Goal: Information Seeking & Learning: Check status

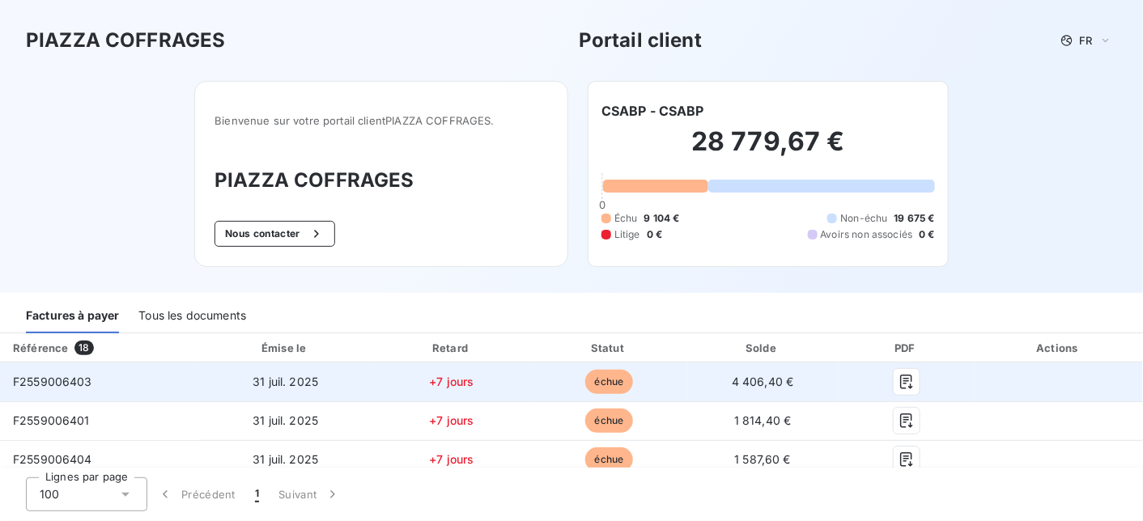
click at [53, 376] on span "F2559006403" at bounding box center [52, 382] width 79 height 14
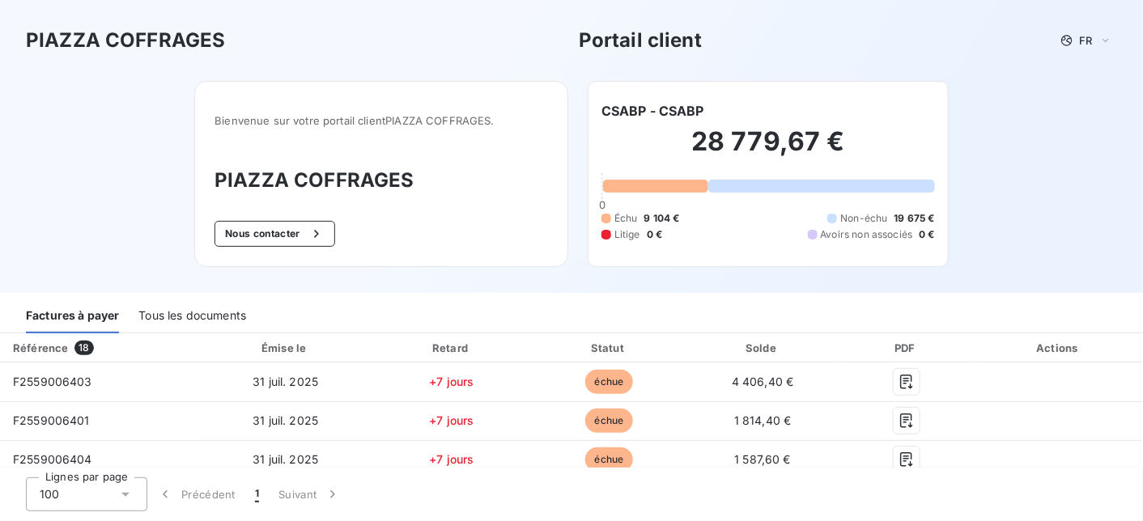
click at [201, 311] on div "Tous les documents" at bounding box center [192, 317] width 108 height 34
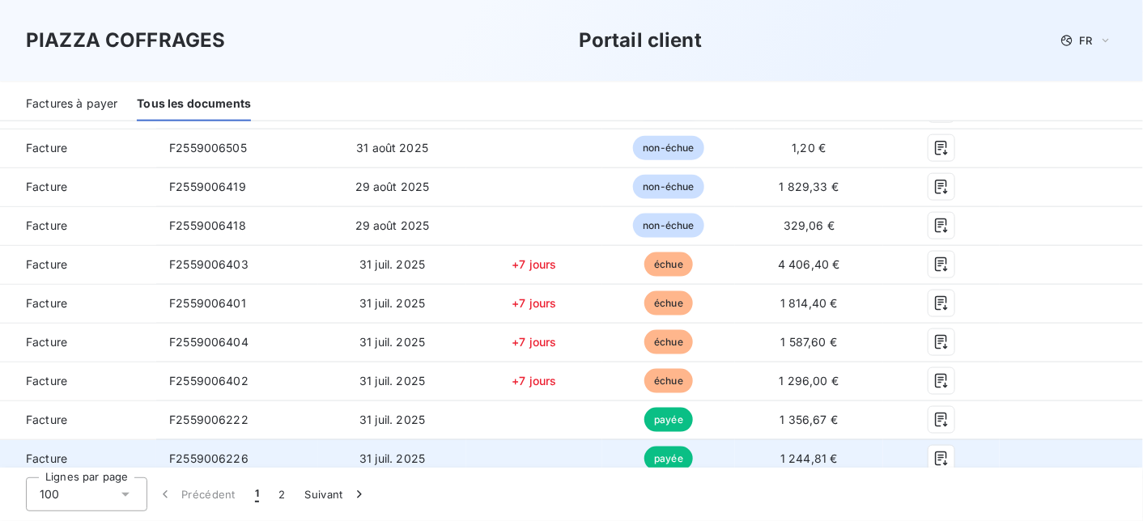
scroll to position [648, 0]
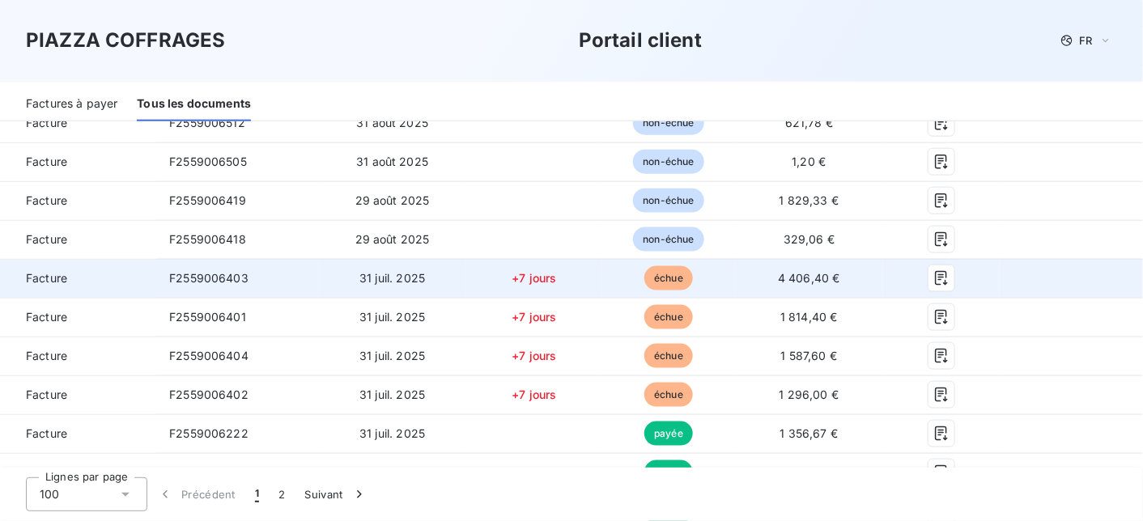
click at [418, 280] on span "31 juil. 2025" at bounding box center [392, 278] width 66 height 14
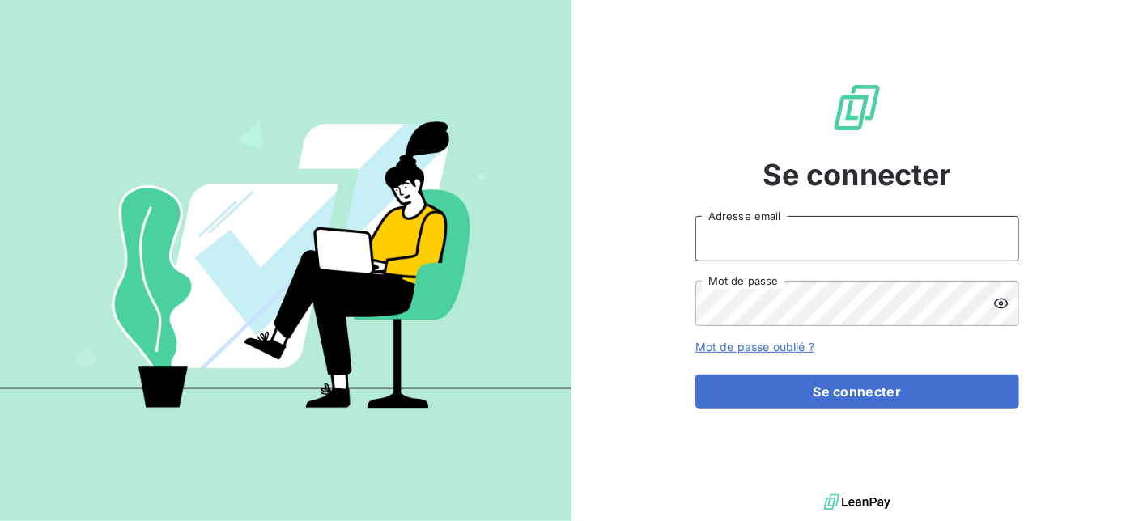
click at [721, 249] on input "Adresse email" at bounding box center [857, 238] width 324 height 45
type input "compta@piazza-coffrages.fr"
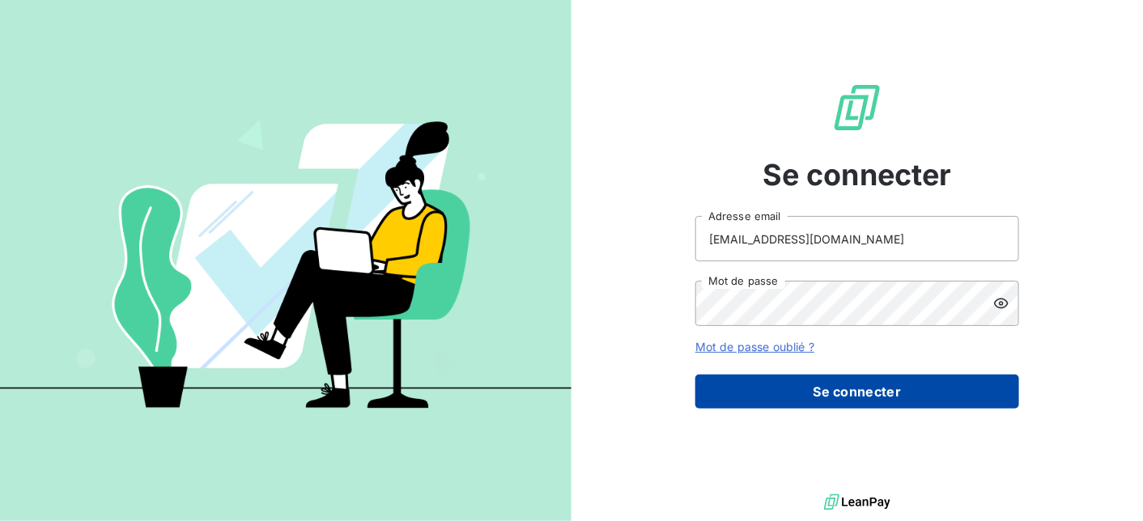
click at [820, 400] on button "Se connecter" at bounding box center [857, 392] width 324 height 34
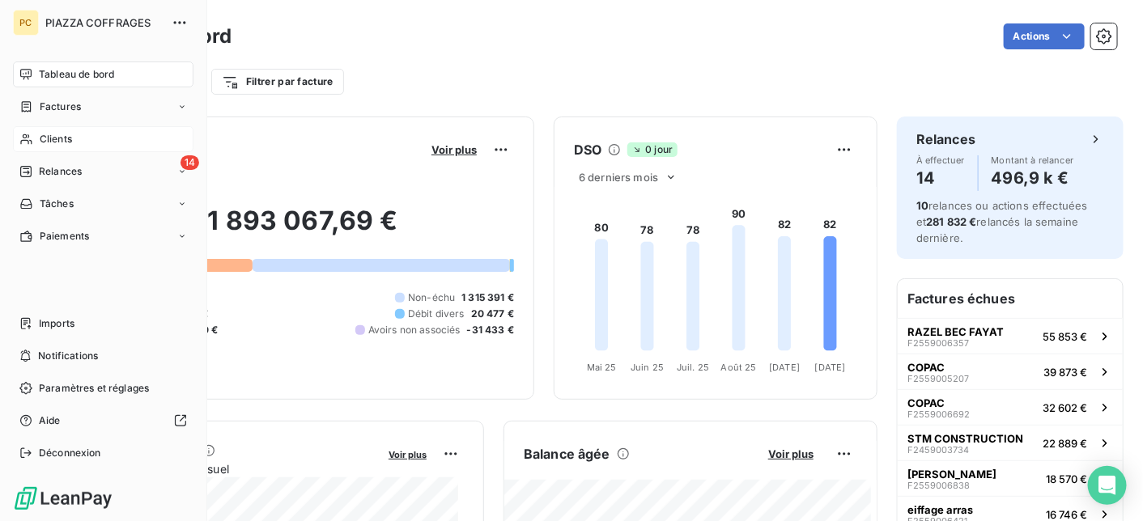
click at [44, 134] on span "Clients" at bounding box center [56, 139] width 32 height 15
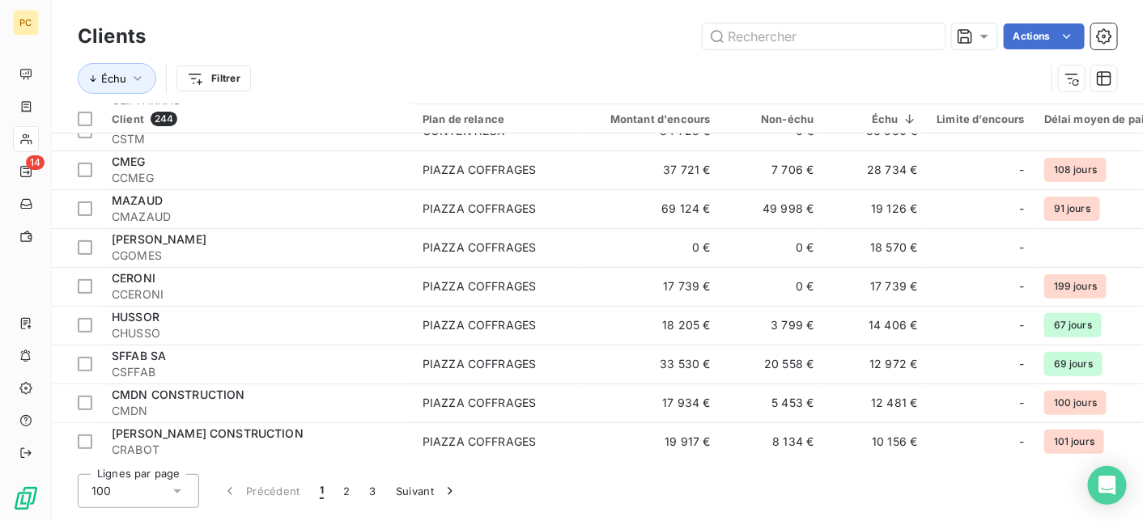
scroll to position [324, 0]
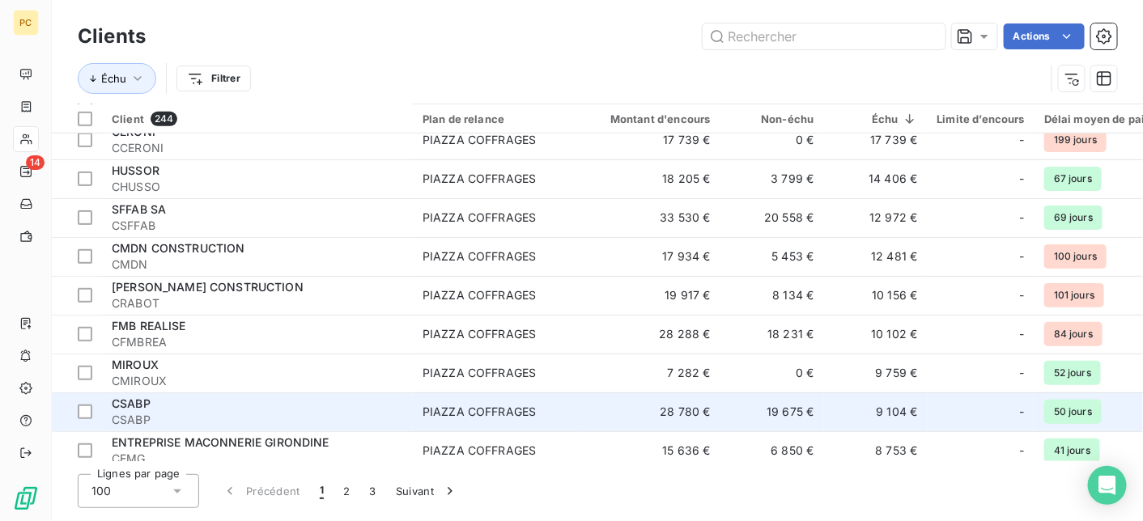
click at [256, 413] on span "CSABP" at bounding box center [257, 420] width 291 height 16
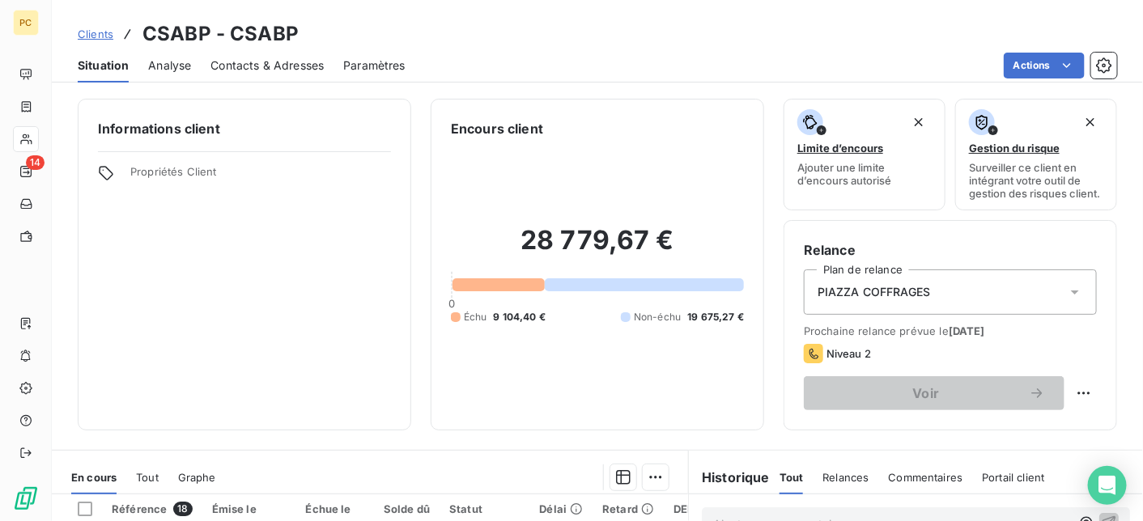
scroll to position [324, 0]
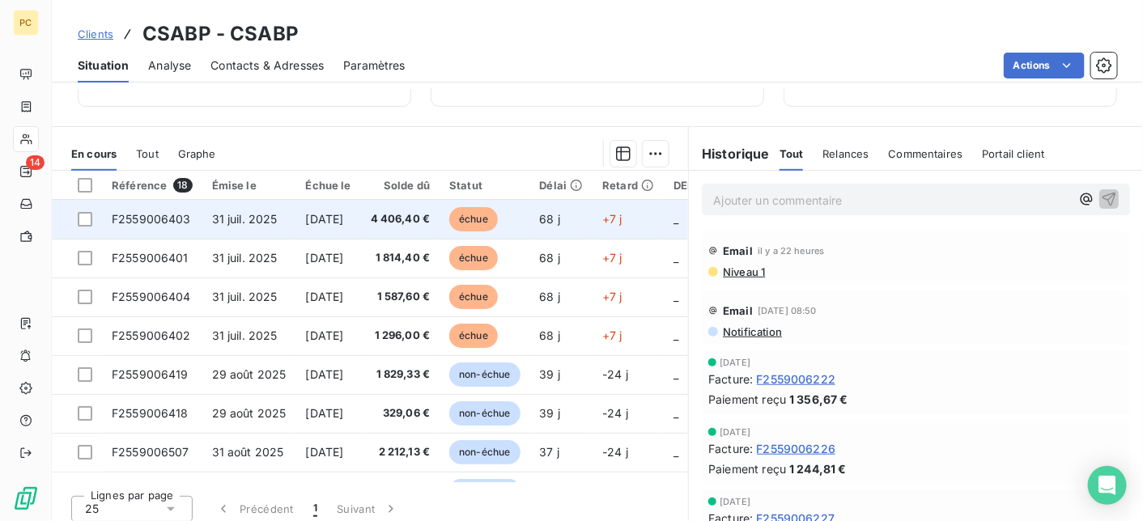
click at [360, 225] on td "[DATE]" at bounding box center [327, 219] width 65 height 39
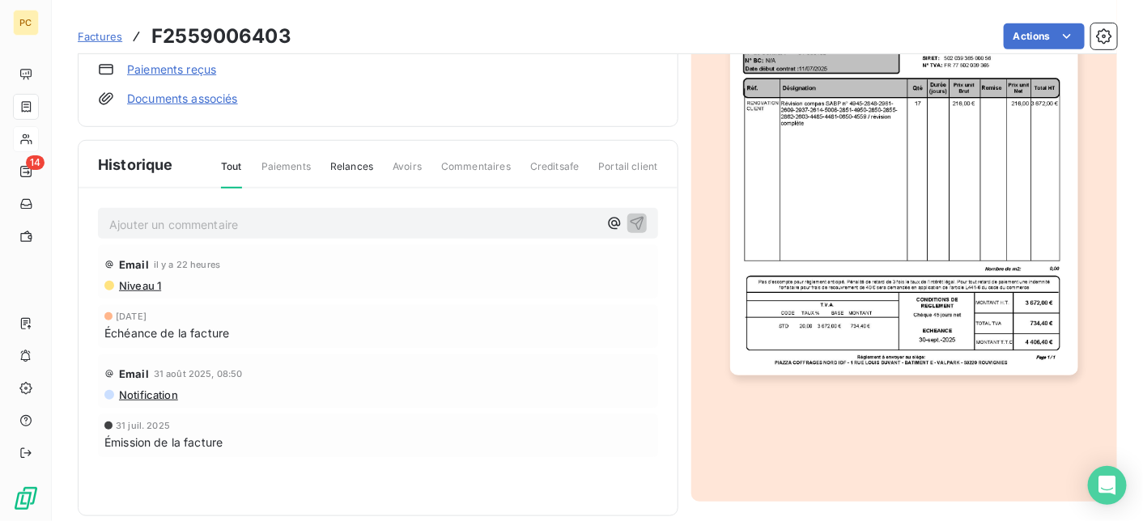
scroll to position [325, 0]
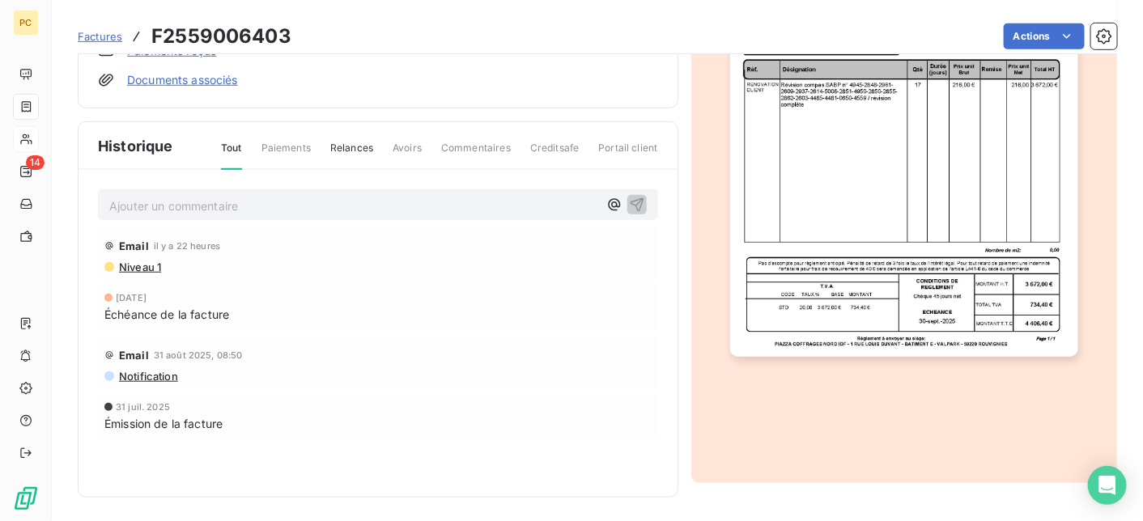
click at [163, 198] on p "Ajouter un commentaire ﻿" at bounding box center [353, 206] width 489 height 20
drag, startPoint x: 414, startPoint y: 199, endPoint x: 92, endPoint y: 197, distance: 321.4
click at [92, 197] on div "facture renvoyée ce 7 octobre mise en règlement 15/11 Email il y a 22 heures Ni…" at bounding box center [378, 336] width 599 height 333
copy span "facture renvoyée ce 7 octobre mise en règlement 15/11"
click at [636, 200] on icon "button" at bounding box center [637, 204] width 16 height 16
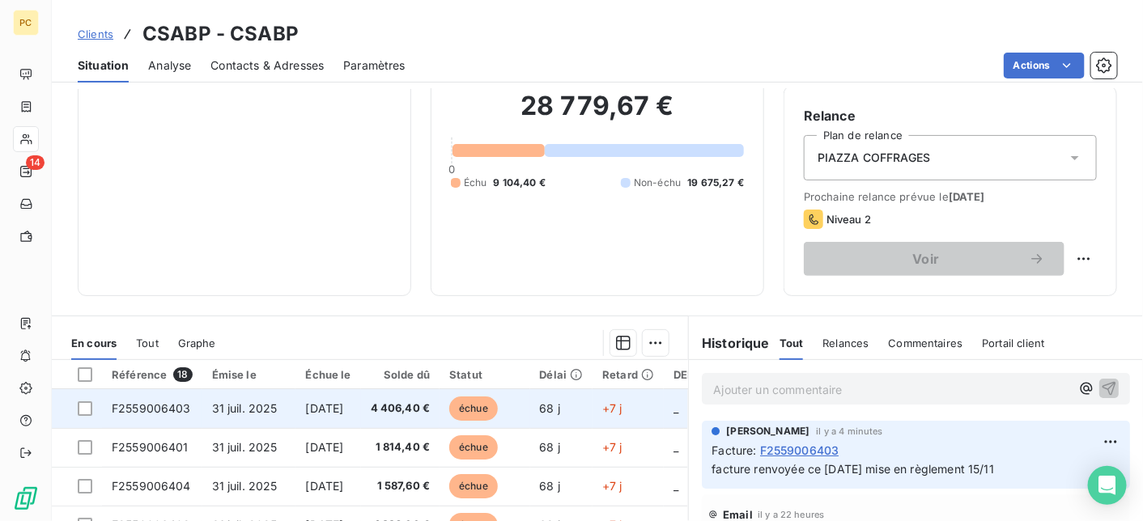
scroll to position [324, 0]
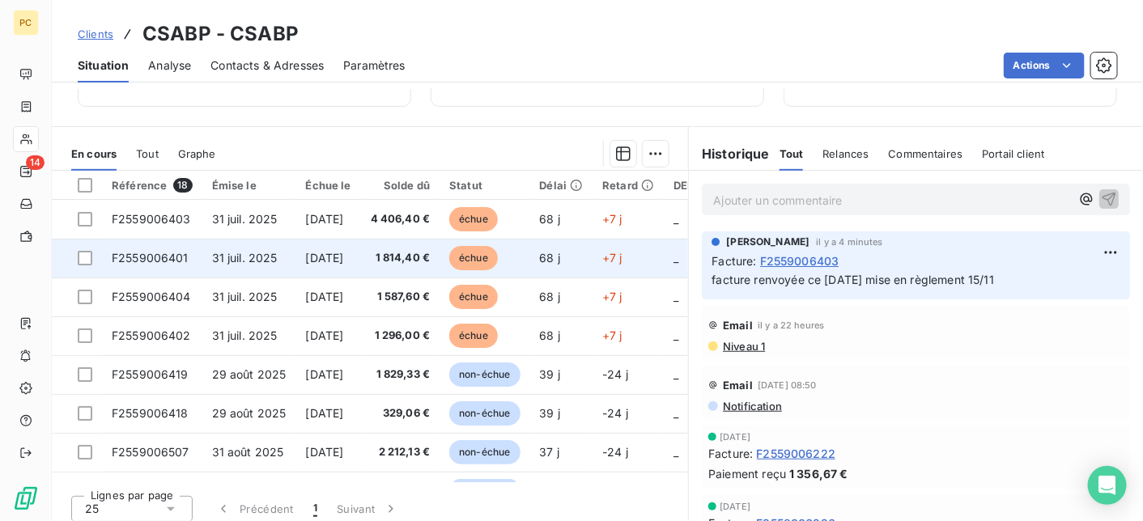
click at [305, 254] on span "[DATE]" at bounding box center [324, 258] width 38 height 14
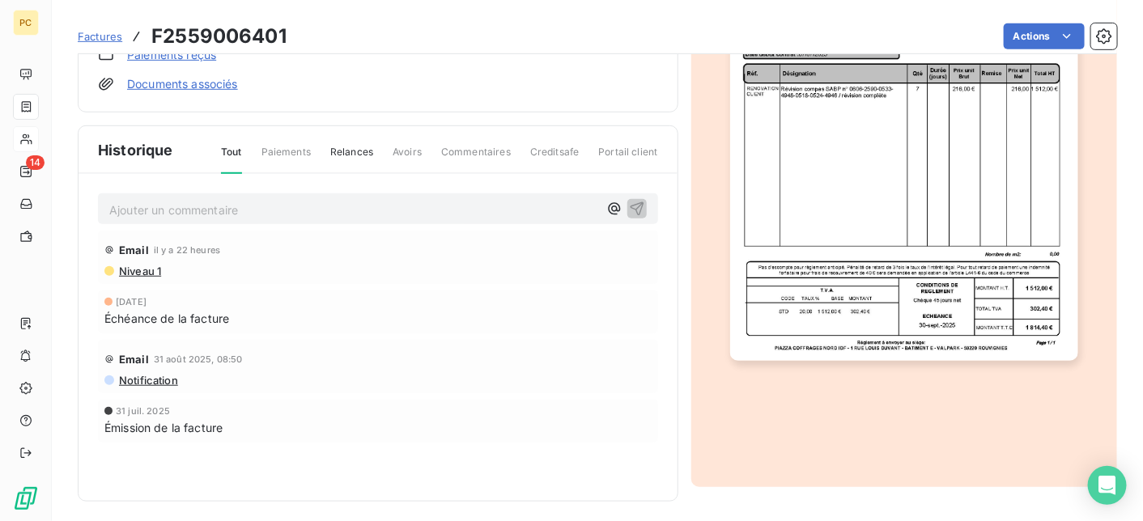
scroll to position [324, 0]
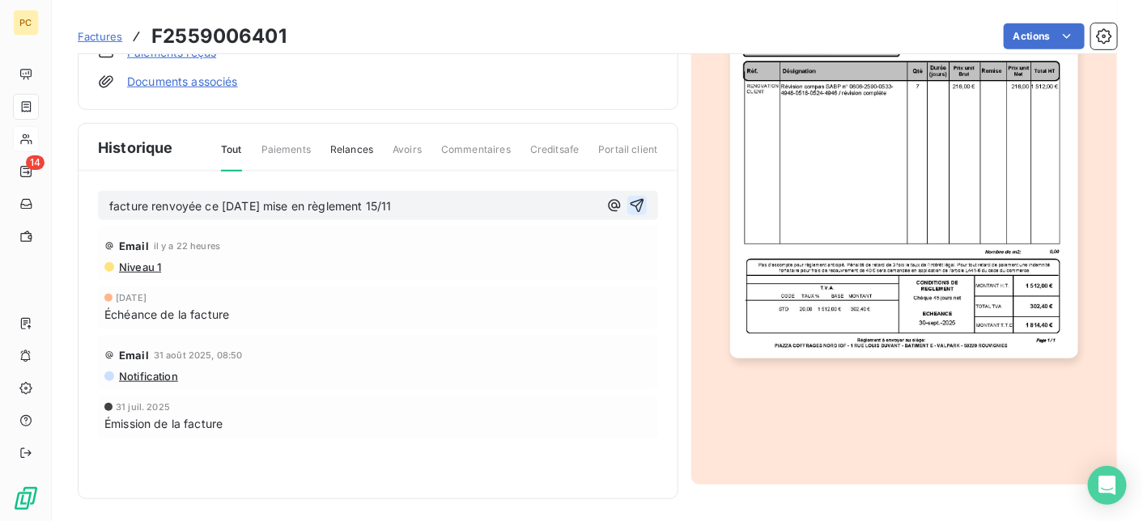
click at [634, 203] on icon "button" at bounding box center [637, 206] width 16 height 16
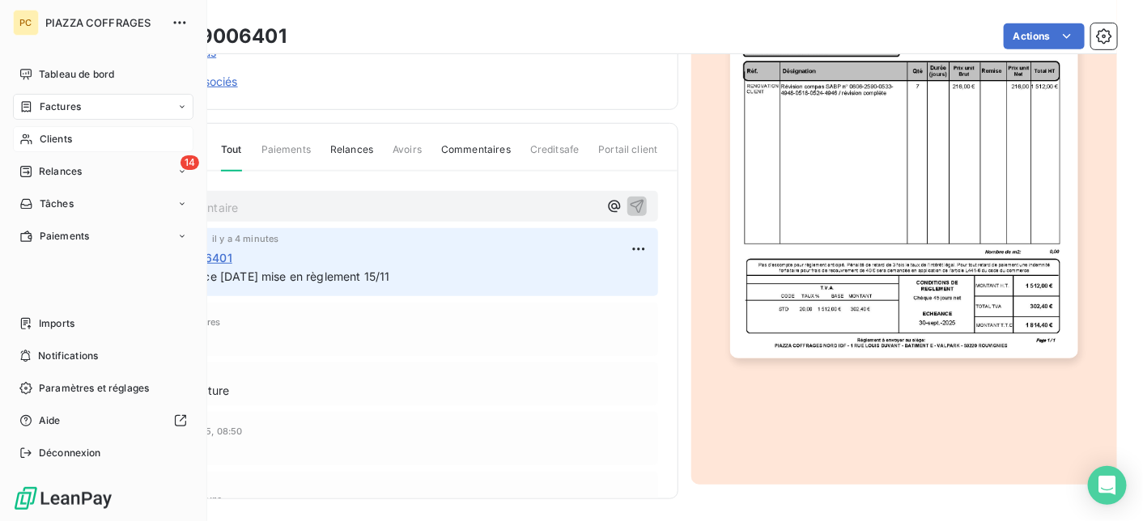
click at [51, 140] on span "Clients" at bounding box center [56, 139] width 32 height 15
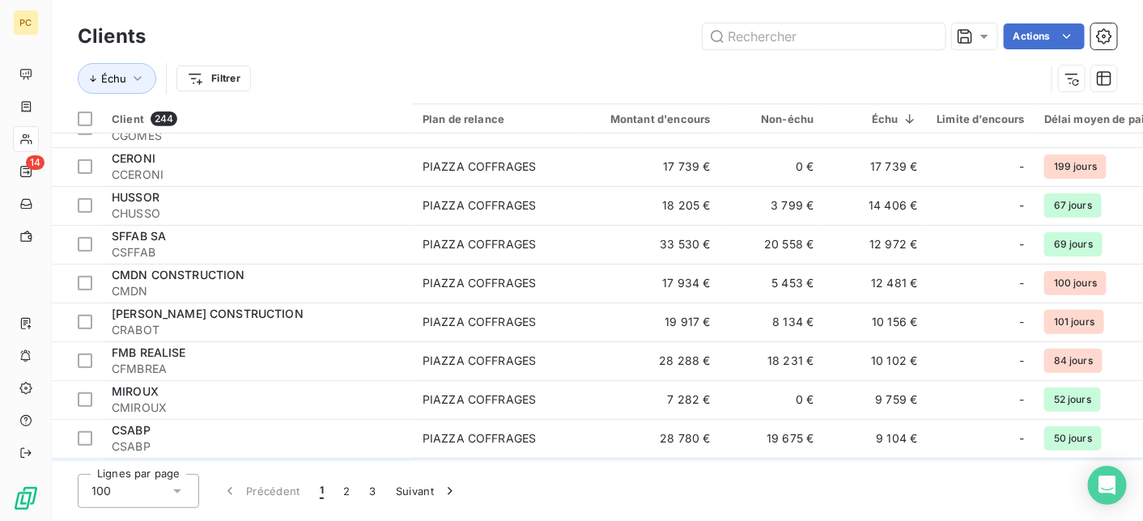
scroll to position [486, 0]
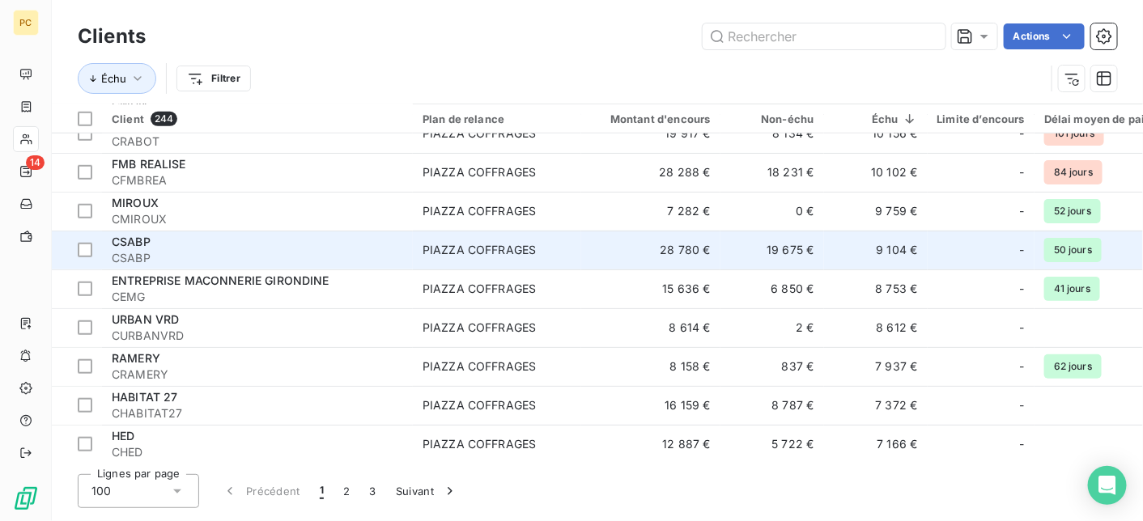
click at [189, 244] on div "CSABP" at bounding box center [257, 242] width 291 height 16
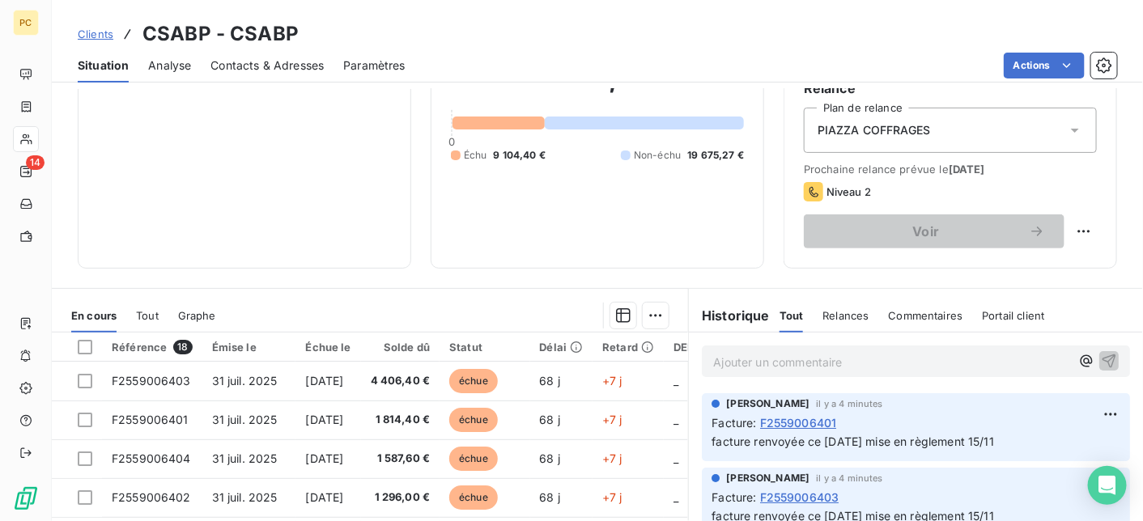
scroll to position [324, 0]
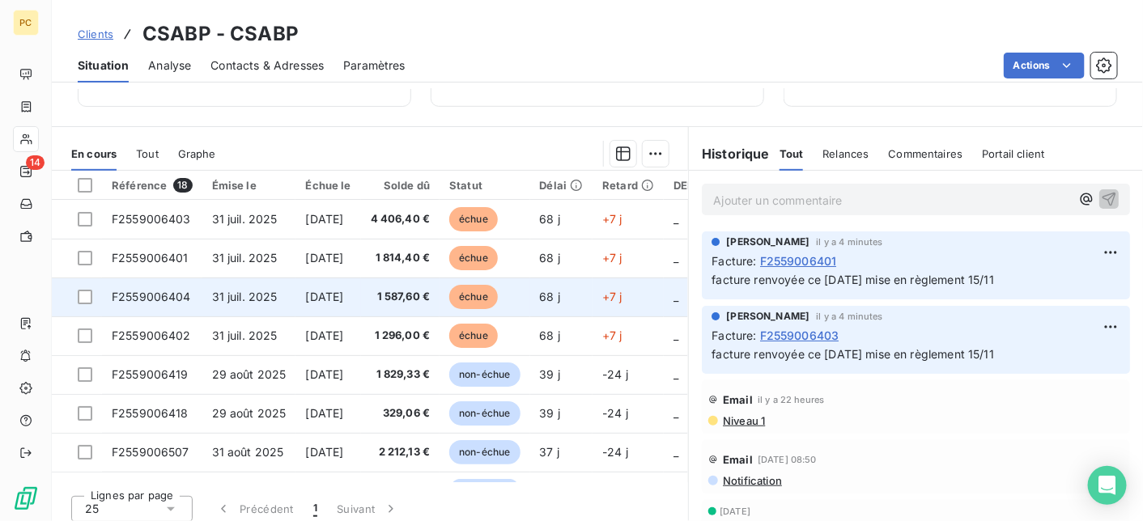
click at [321, 300] on span "[DATE]" at bounding box center [324, 297] width 38 height 14
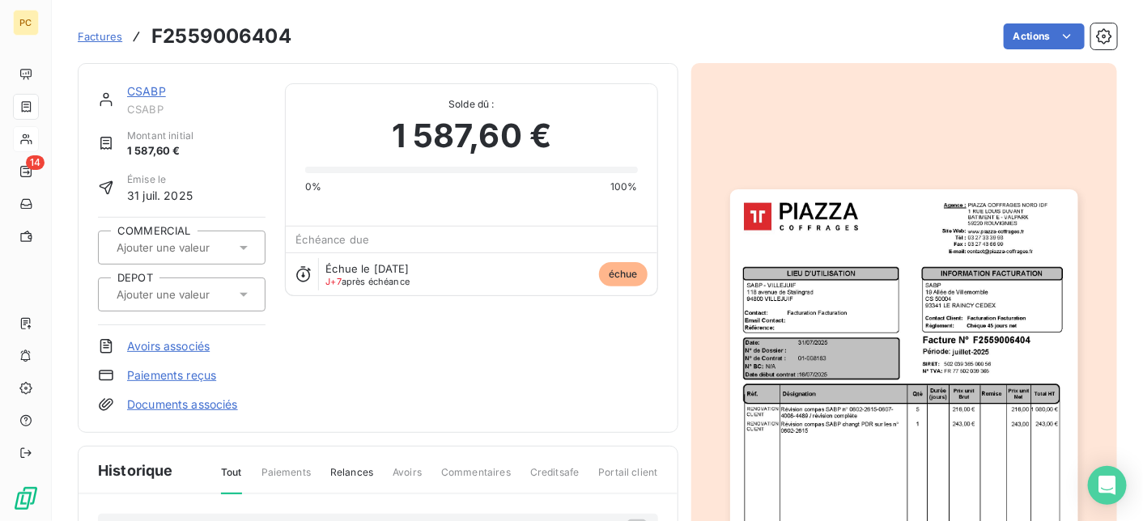
scroll to position [162, 0]
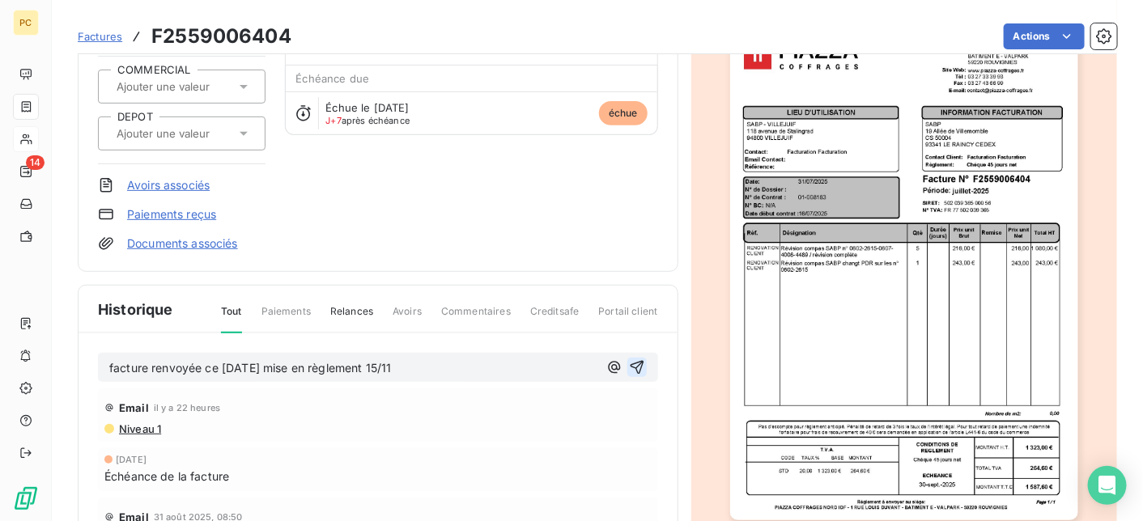
click at [634, 365] on icon "button" at bounding box center [637, 367] width 16 height 16
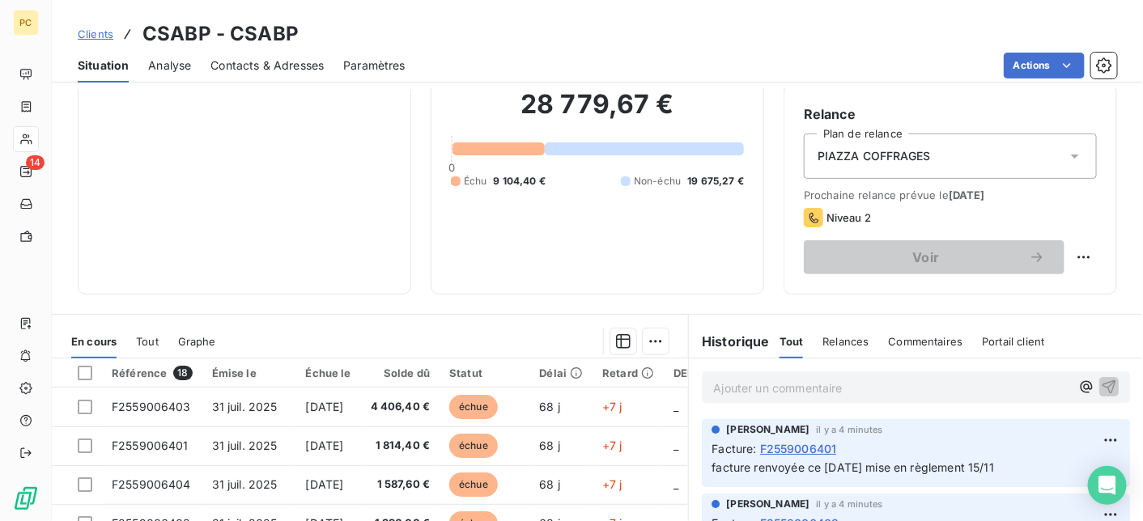
scroll to position [324, 0]
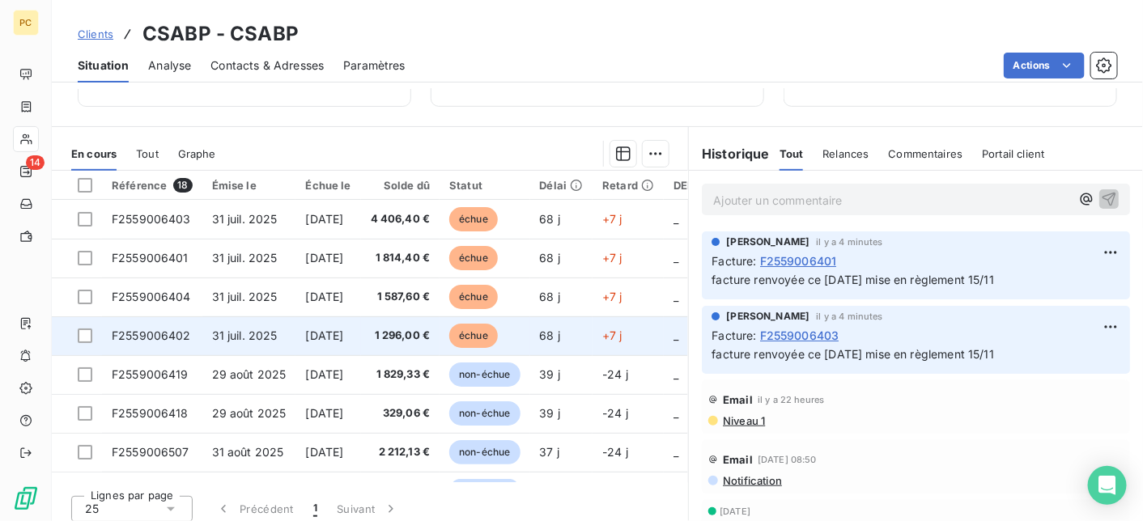
click at [343, 336] on span "[DATE]" at bounding box center [324, 336] width 38 height 14
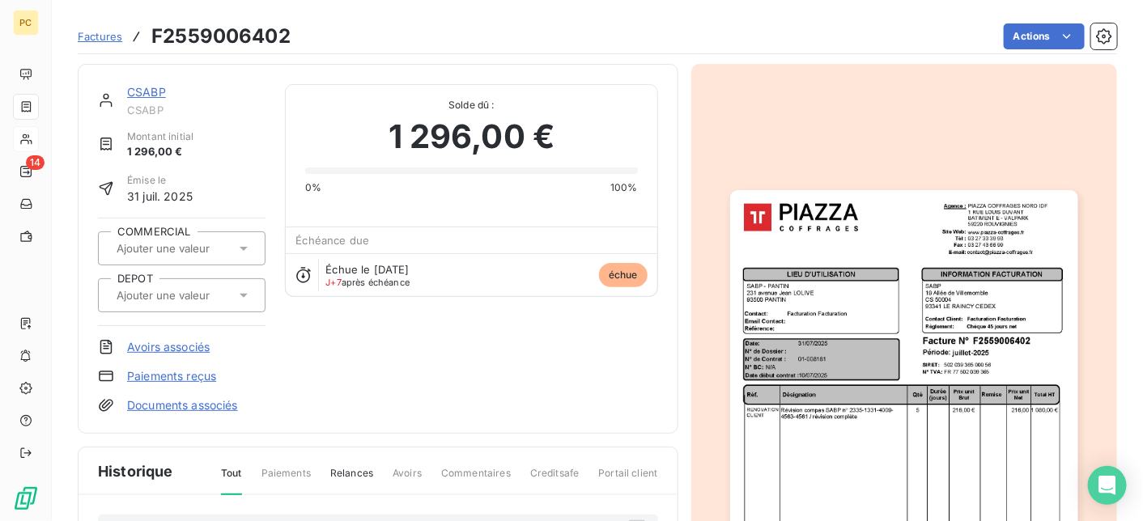
scroll to position [162, 0]
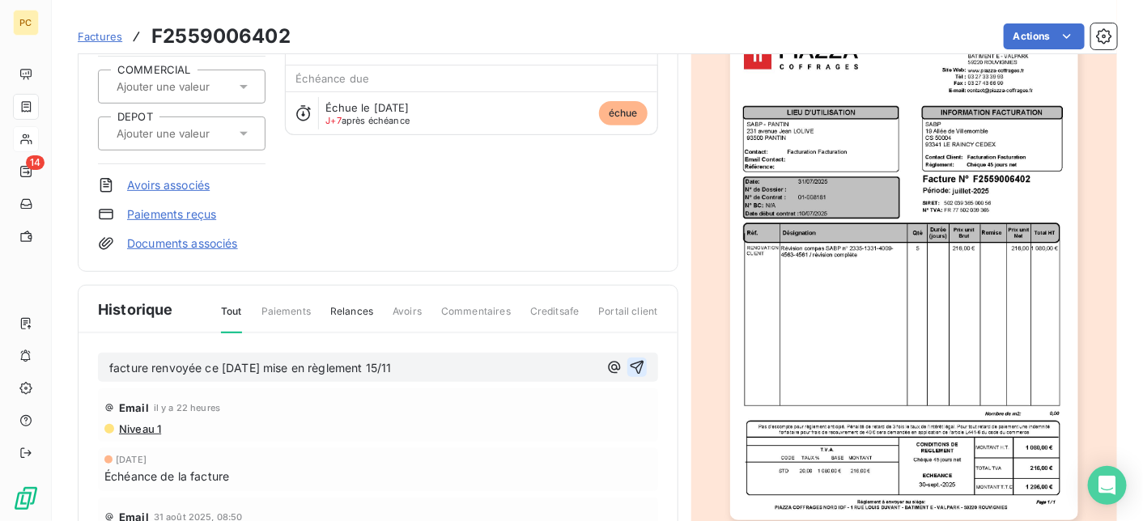
click at [635, 365] on icon "button" at bounding box center [637, 367] width 16 height 16
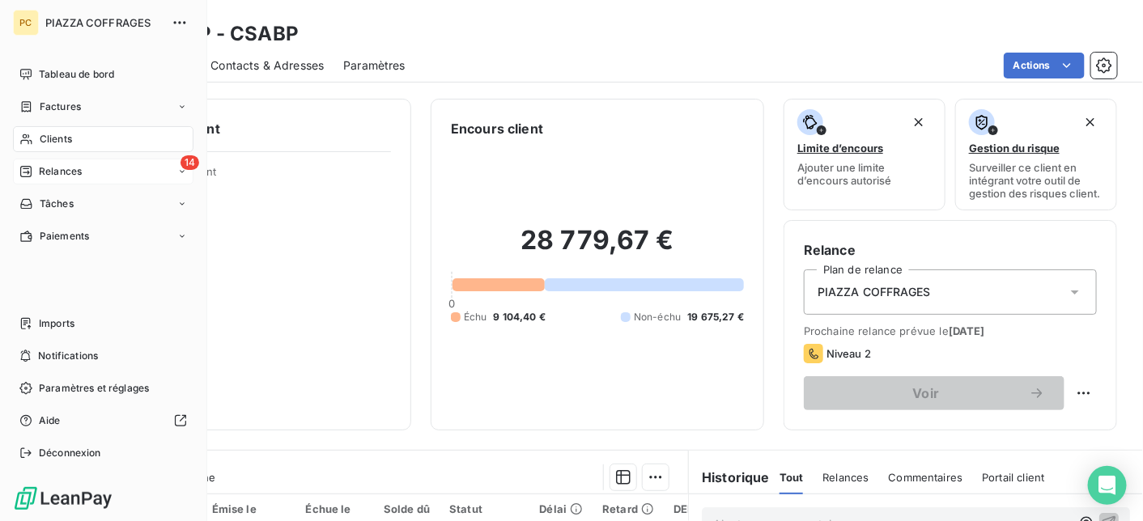
click at [74, 168] on span "Relances" at bounding box center [60, 171] width 43 height 15
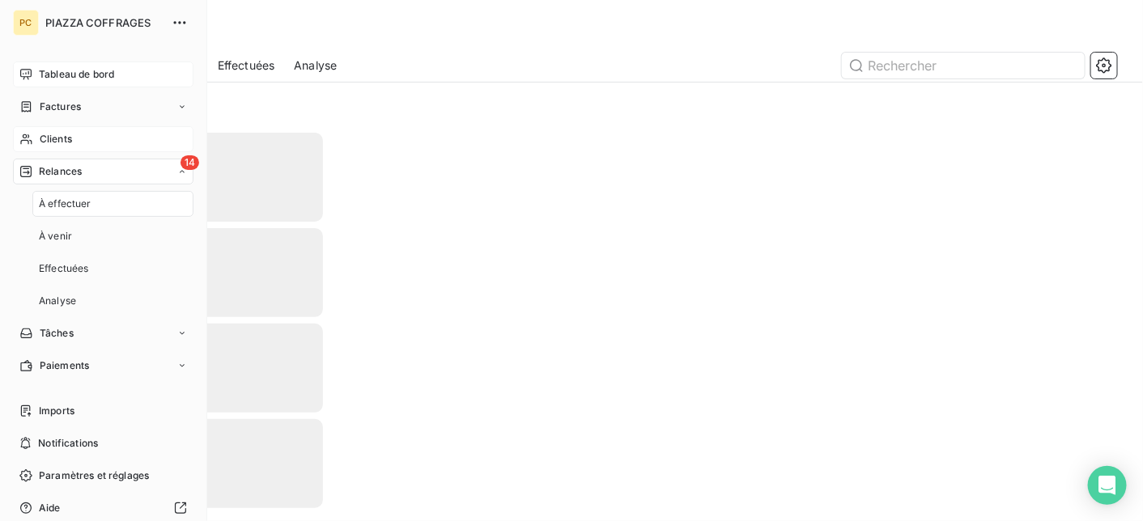
click at [94, 77] on span "Tableau de bord" at bounding box center [76, 74] width 75 height 15
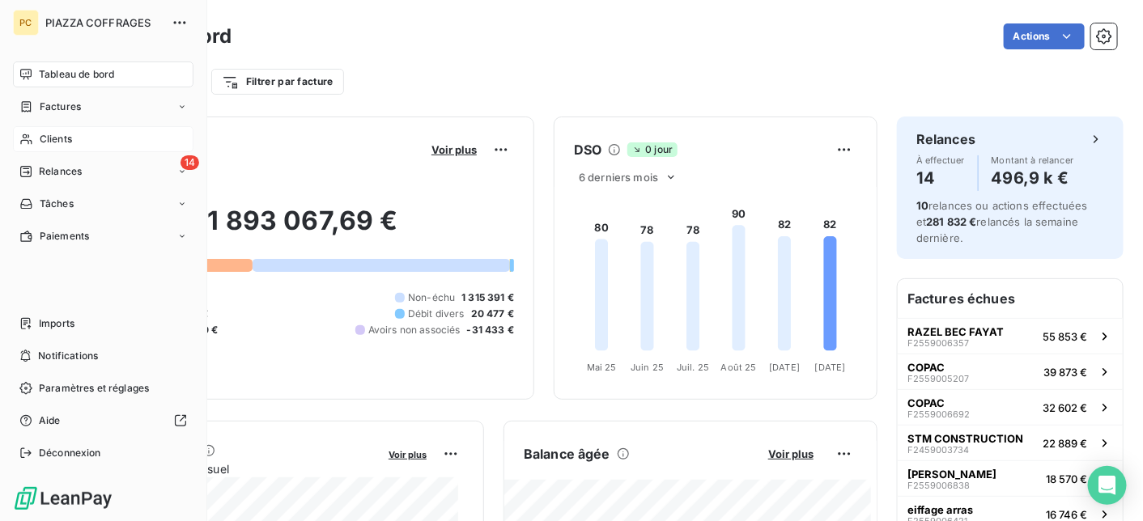
drag, startPoint x: 54, startPoint y: 139, endPoint x: 63, endPoint y: 139, distance: 8.9
click at [54, 139] on span "Clients" at bounding box center [56, 139] width 32 height 15
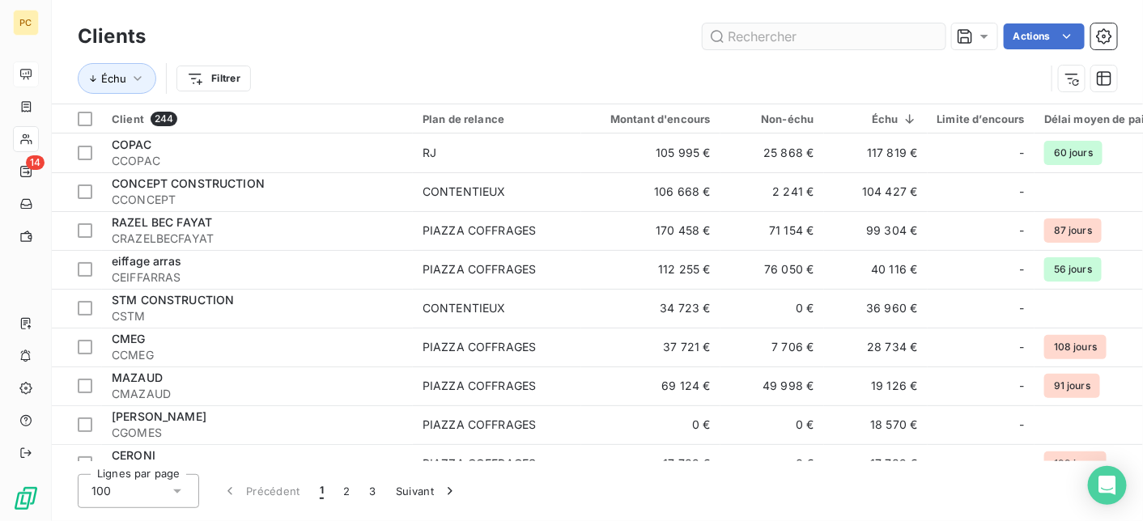
click at [753, 32] on input "text" at bounding box center [824, 36] width 243 height 26
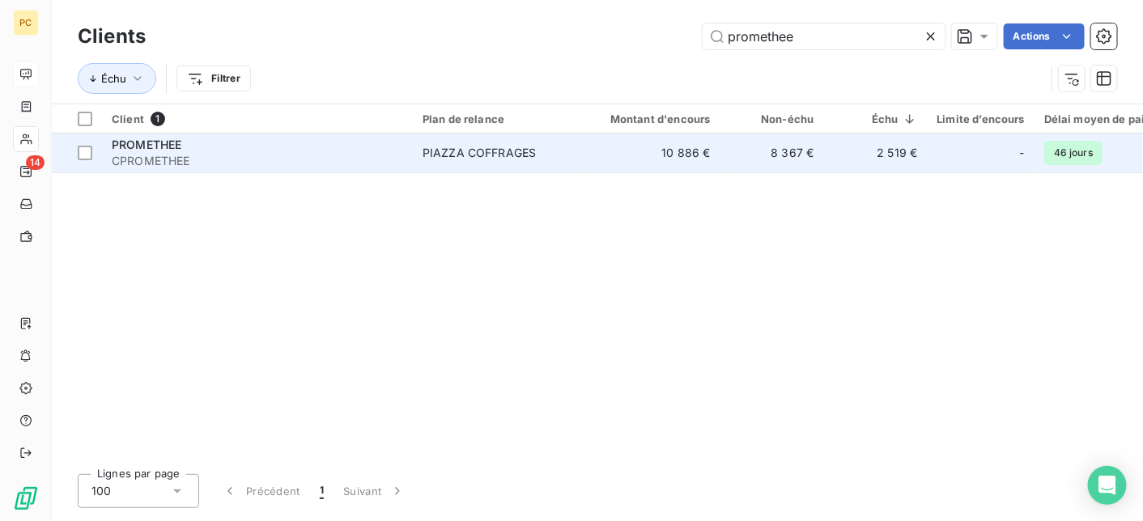
type input "promethee"
click at [558, 160] on td "PIAZZA COFFRAGES" at bounding box center [497, 153] width 168 height 39
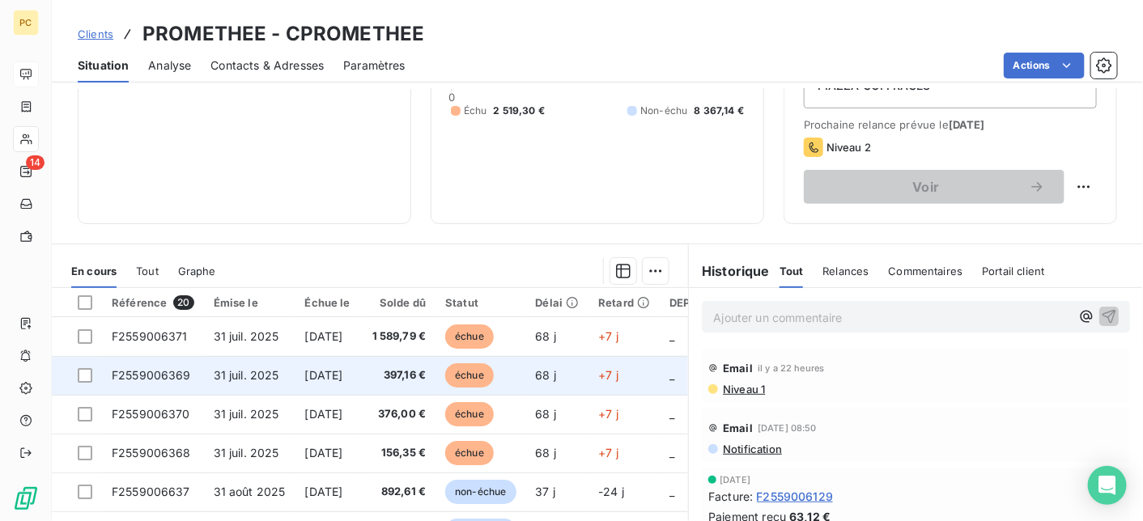
scroll to position [324, 0]
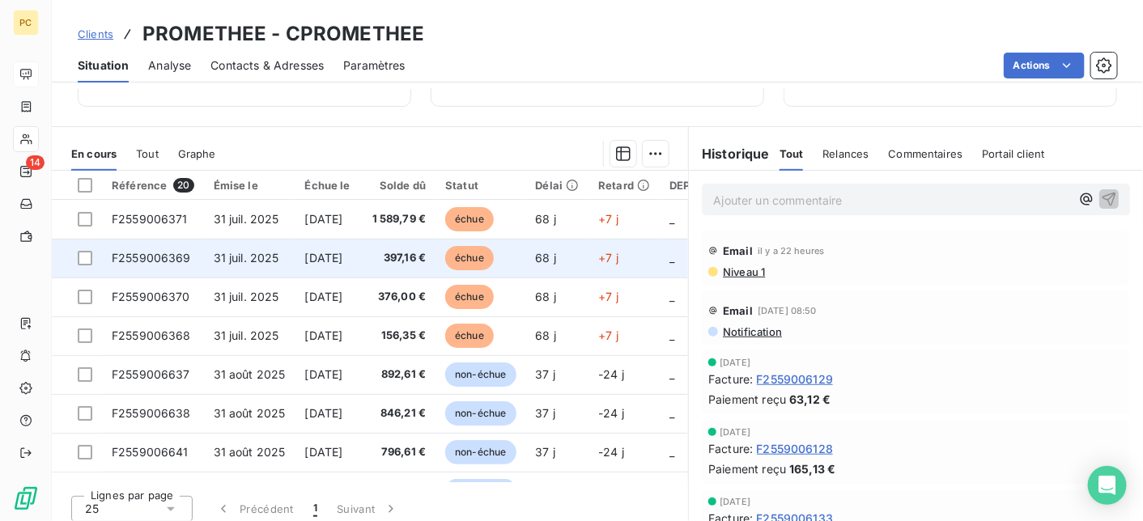
click at [289, 266] on td "31 juil. 2025" at bounding box center [249, 258] width 91 height 39
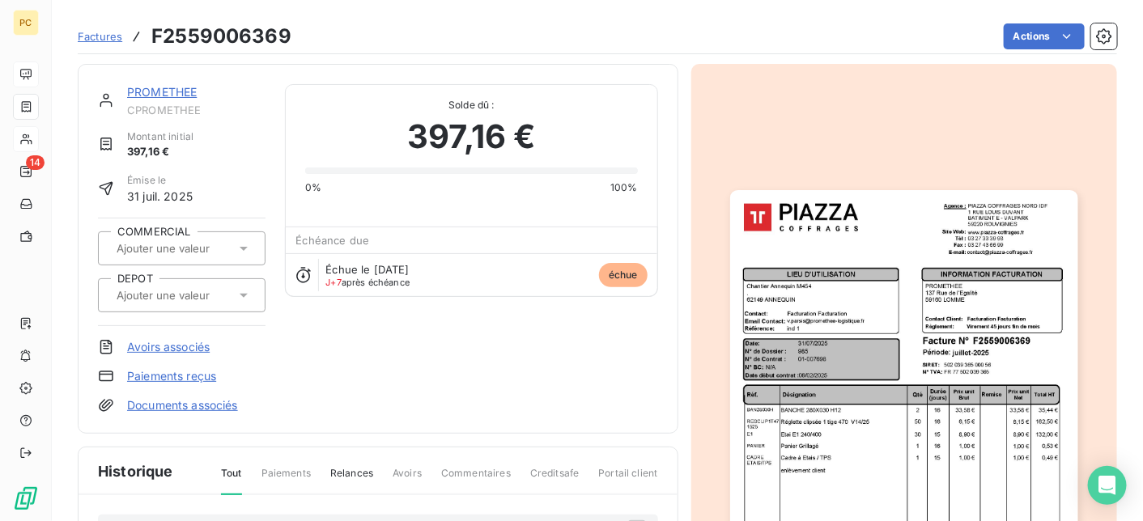
scroll to position [324, 0]
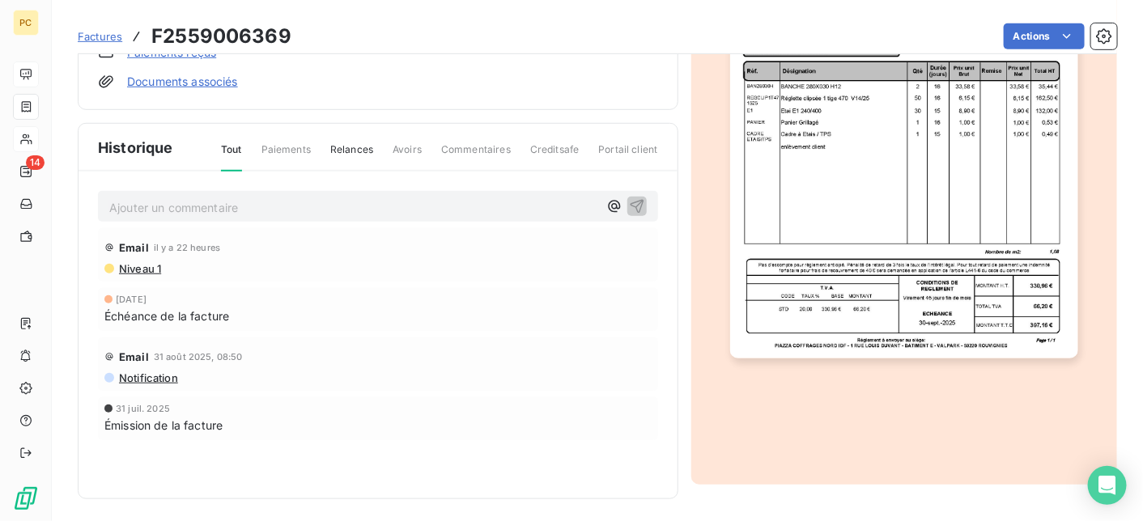
click at [192, 215] on p "Ajouter un commentaire ﻿" at bounding box center [353, 208] width 489 height 20
drag, startPoint x: 335, startPoint y: 198, endPoint x: 73, endPoint y: 198, distance: 262.3
click at [72, 198] on section "Factures F2559006369 Actions PROMETHEE CPROMETHEE Montant initial 397,16 € Émis…" at bounding box center [597, 260] width 1091 height 521
copy span "facture renvoyée pour comptabilisation"
click at [632, 205] on icon "button" at bounding box center [637, 206] width 16 height 16
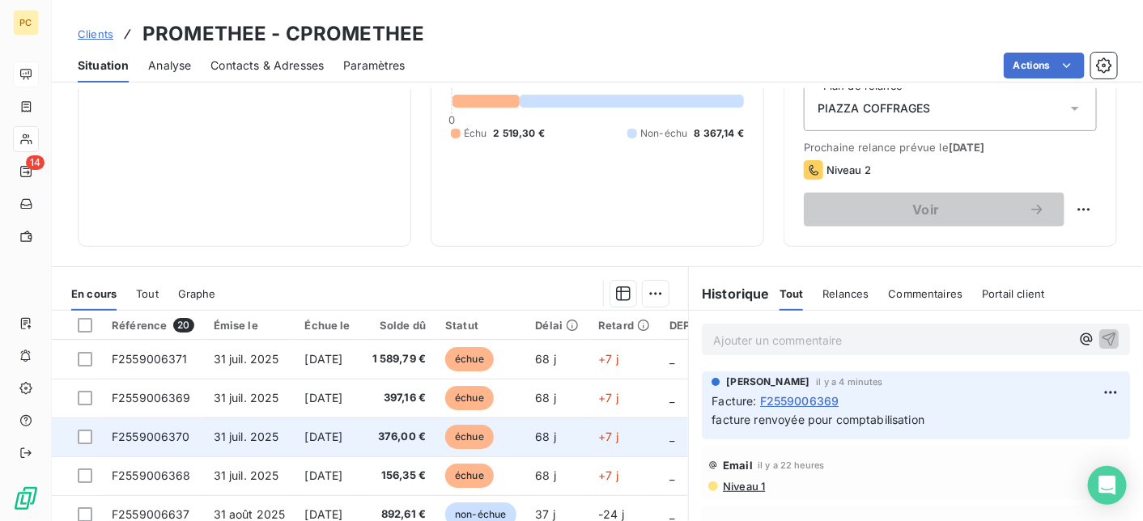
scroll to position [324, 0]
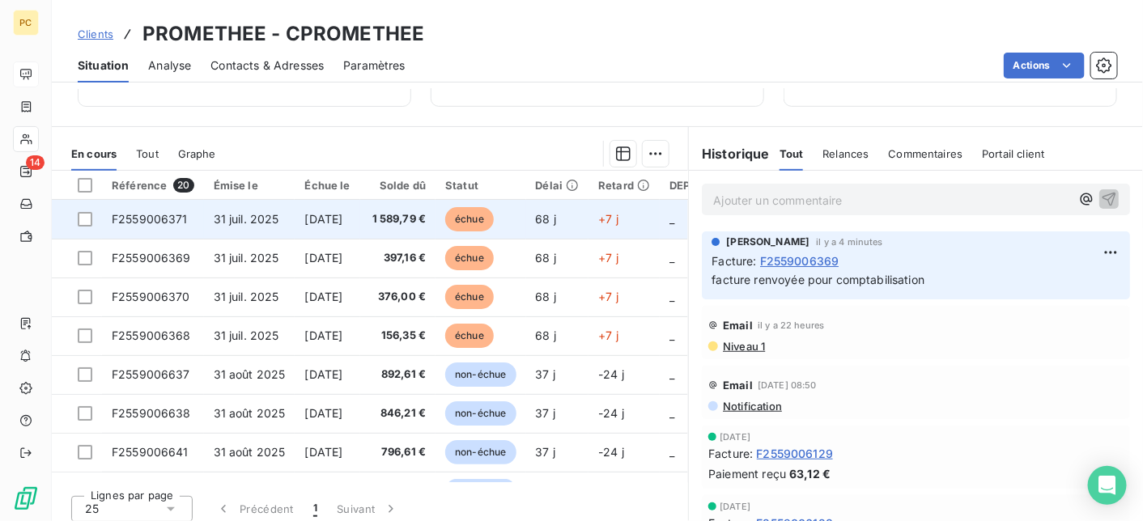
click at [263, 221] on span "31 juil. 2025" at bounding box center [247, 219] width 66 height 14
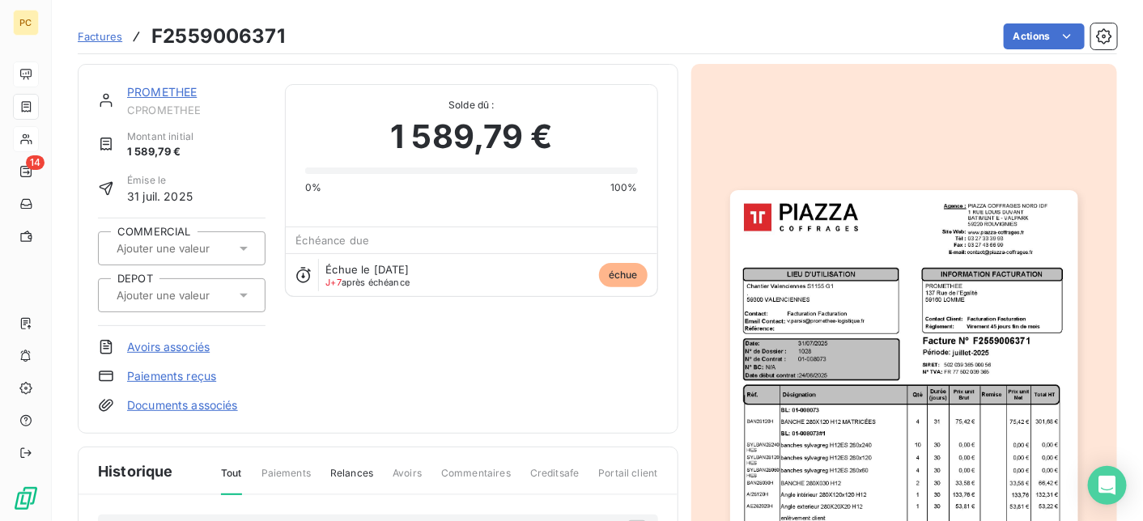
scroll to position [162, 0]
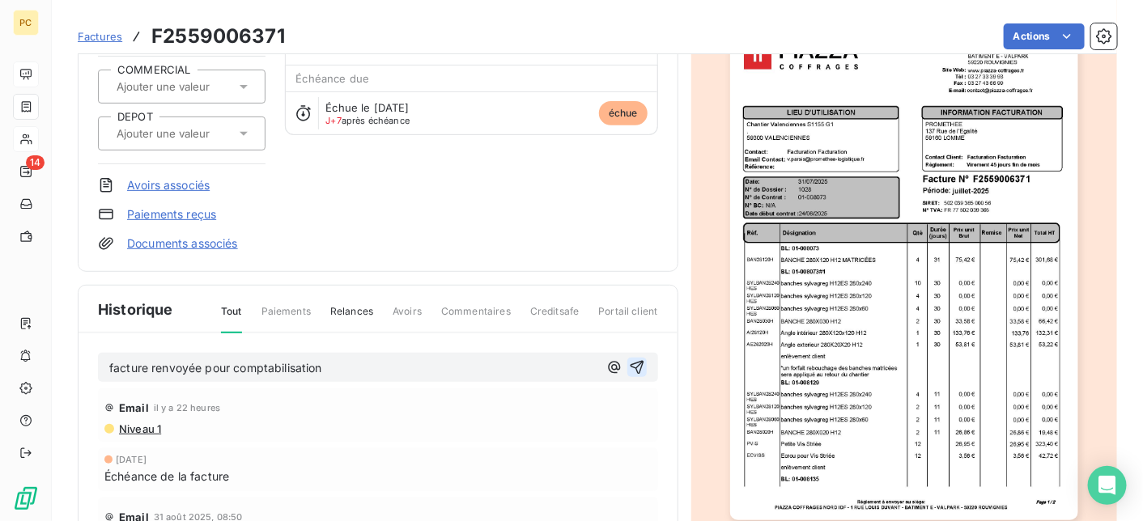
click at [634, 363] on icon "button" at bounding box center [637, 367] width 16 height 16
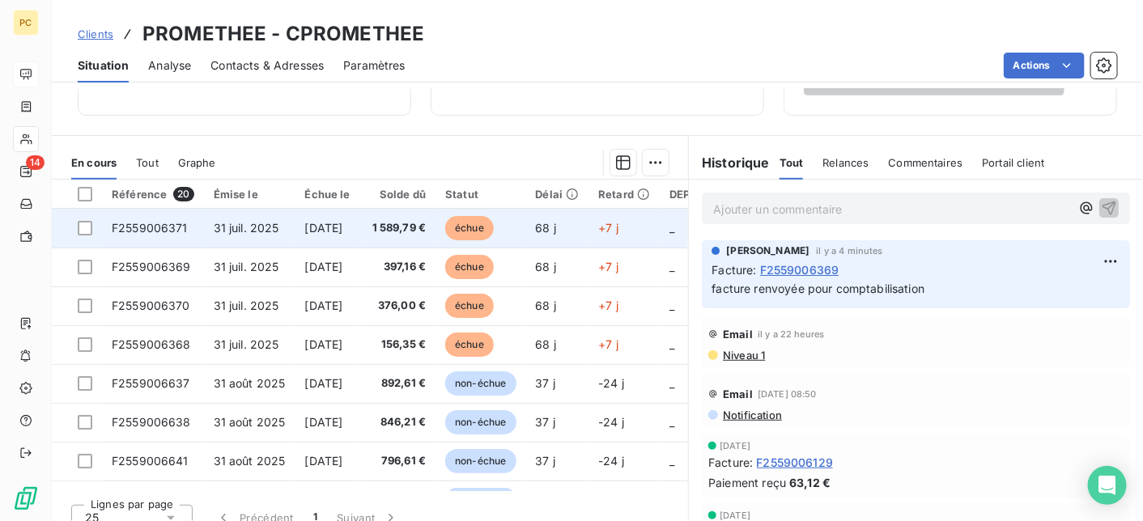
scroll to position [324, 0]
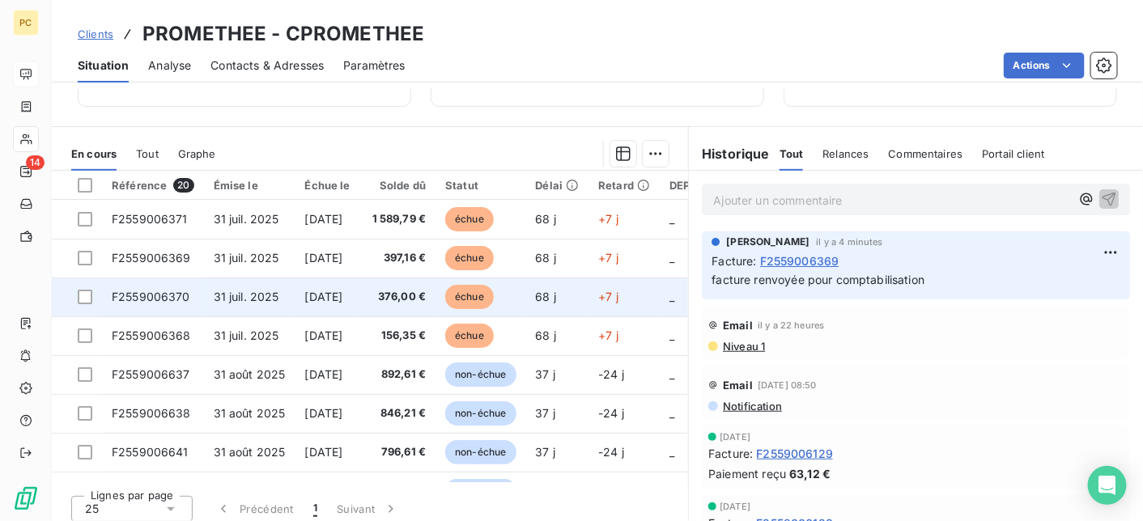
click at [333, 296] on span "[DATE]" at bounding box center [323, 297] width 38 height 14
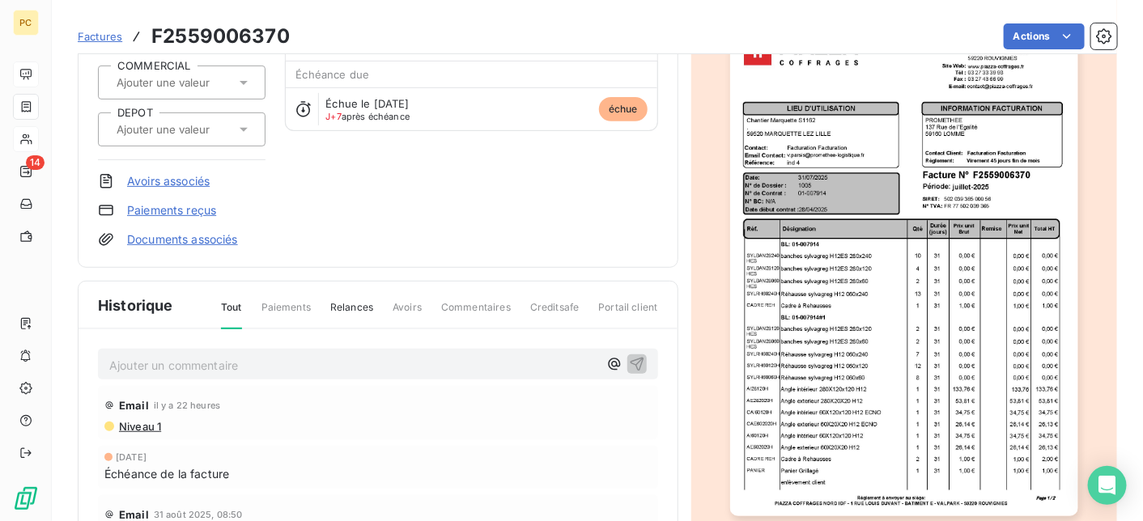
scroll to position [167, 0]
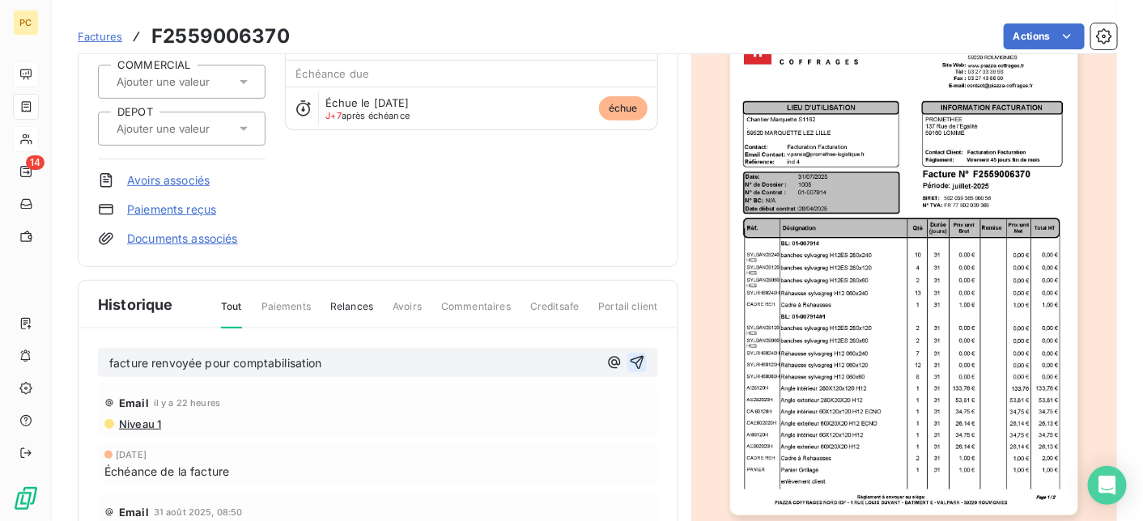
click at [631, 355] on icon "button" at bounding box center [637, 363] width 16 height 16
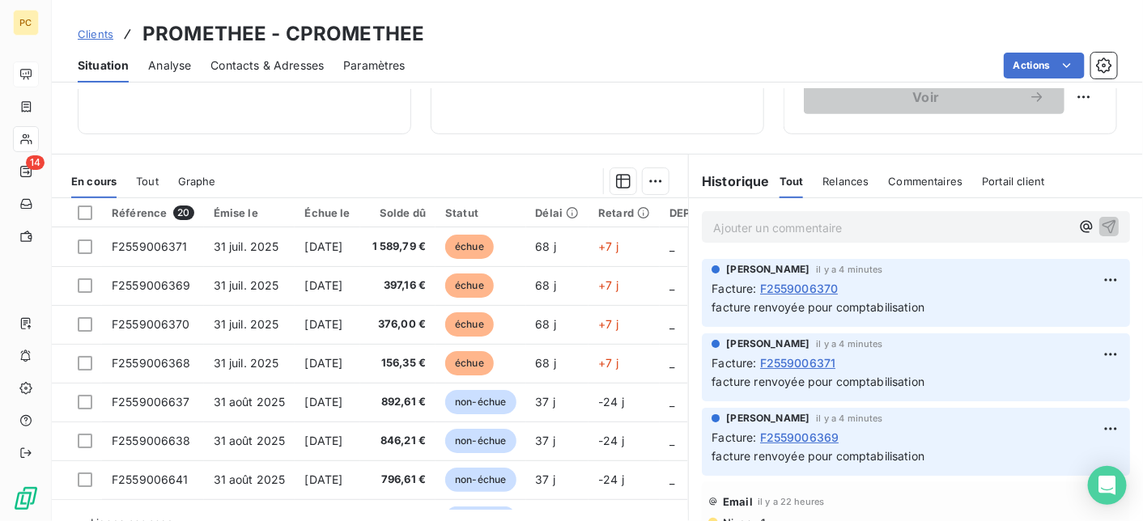
scroll to position [324, 0]
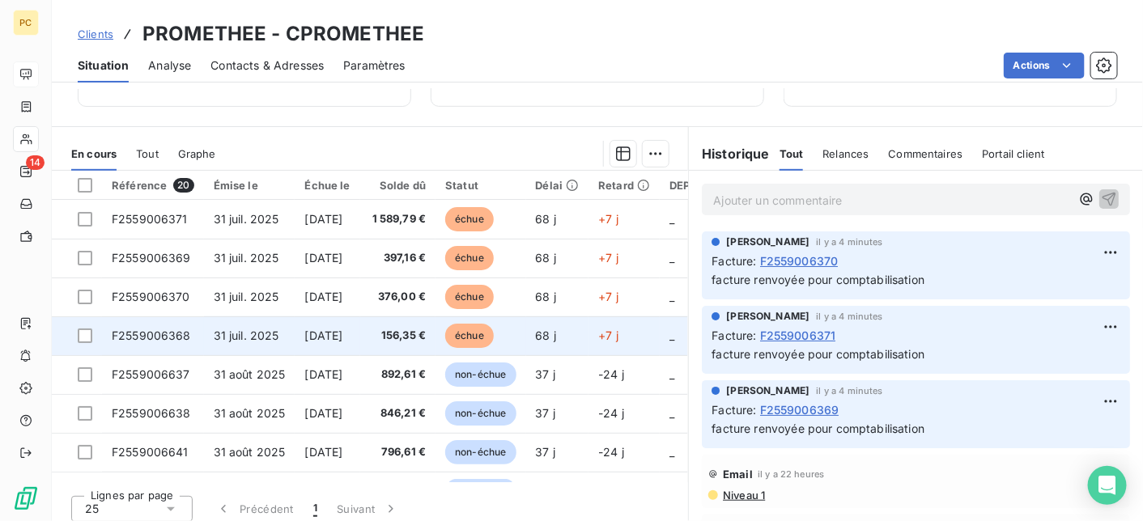
click at [333, 336] on span "[DATE]" at bounding box center [323, 336] width 38 height 14
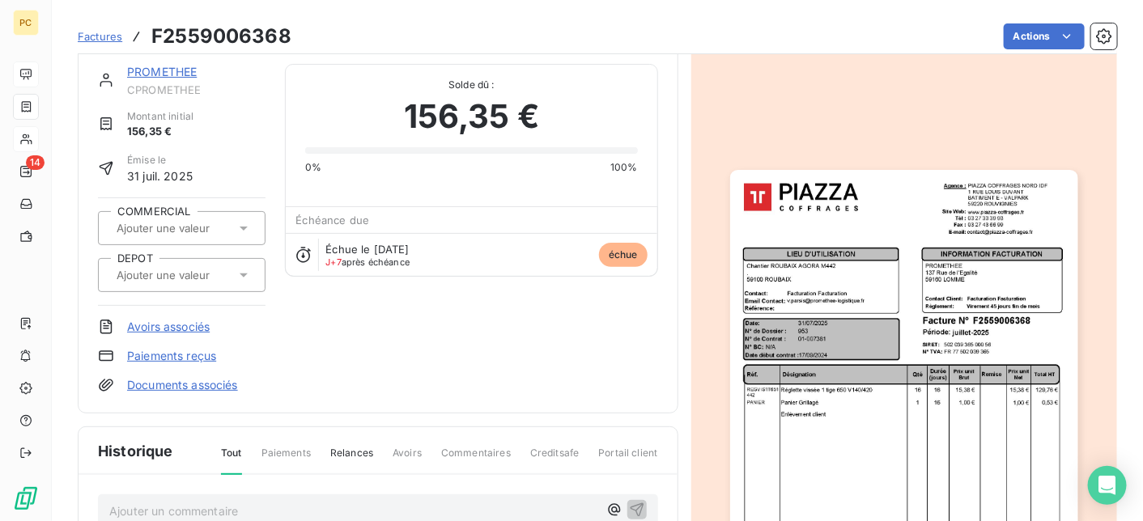
scroll to position [166, 0]
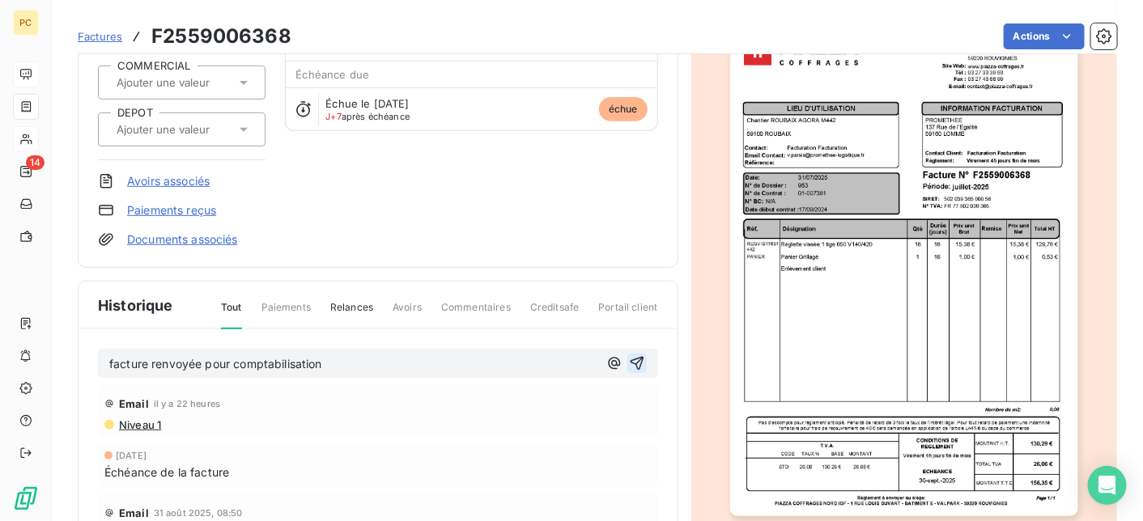
click at [635, 363] on icon "button" at bounding box center [637, 364] width 14 height 14
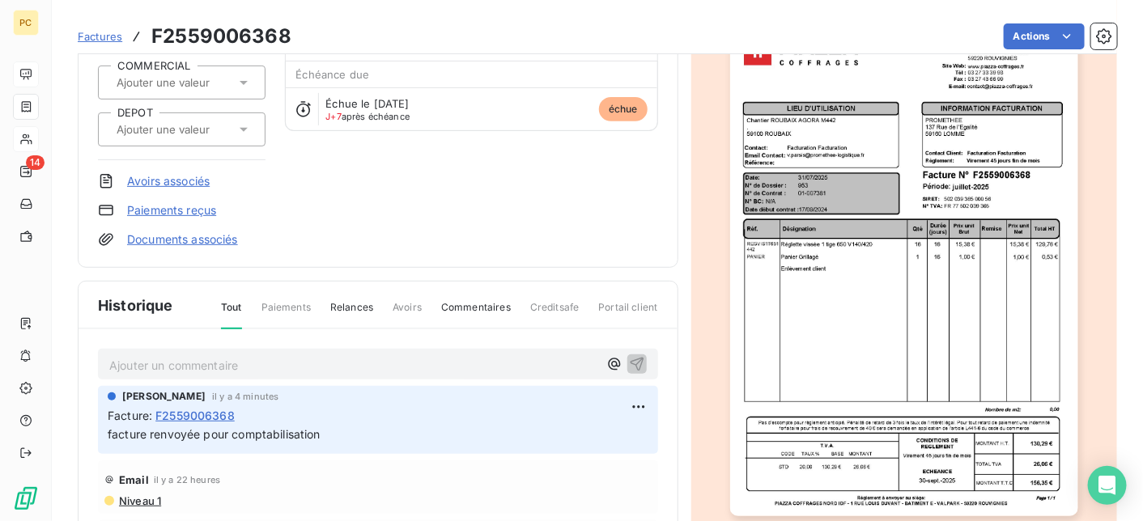
scroll to position [0, 0]
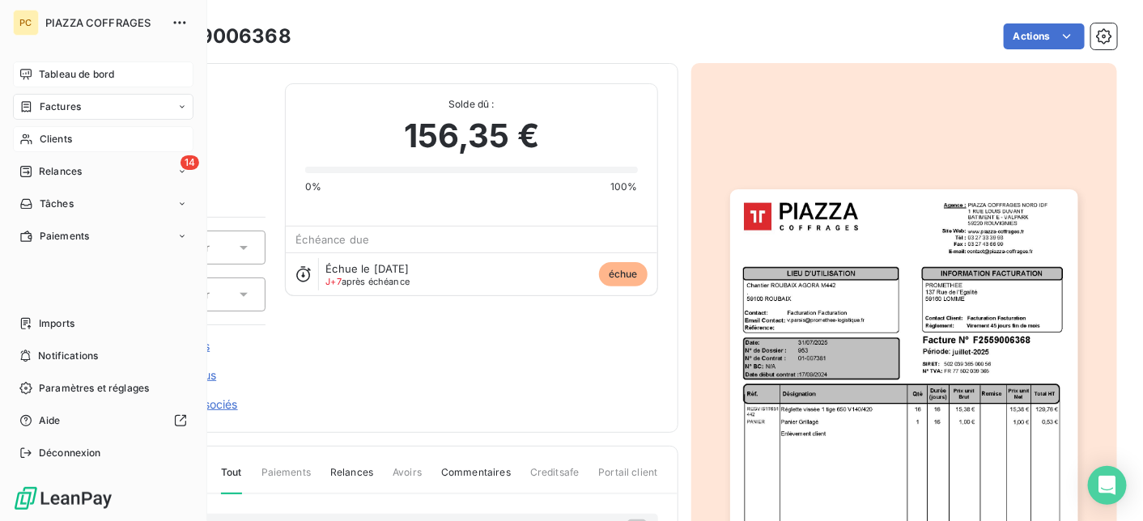
click at [51, 68] on span "Tableau de bord" at bounding box center [76, 74] width 75 height 15
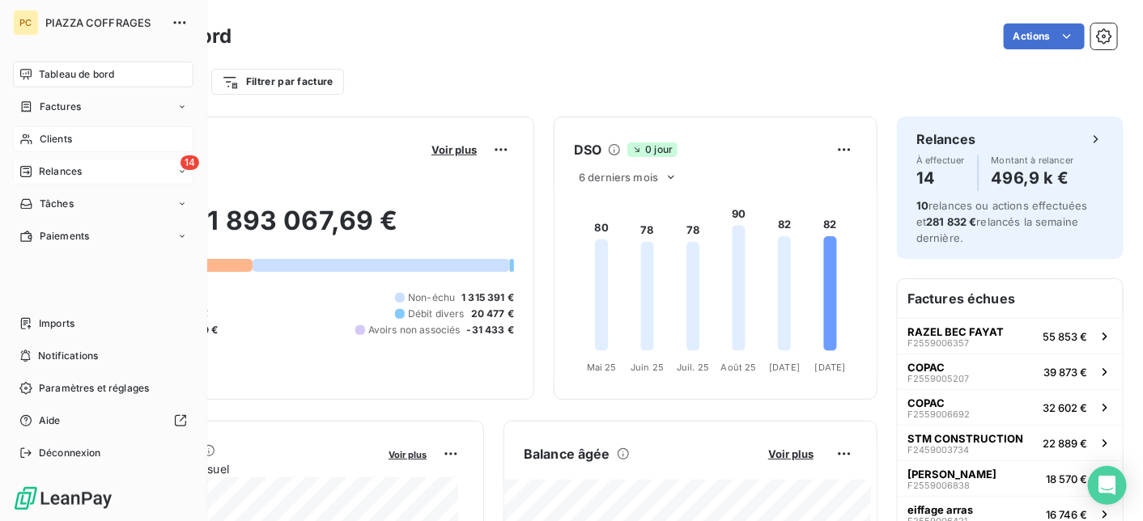
click at [59, 174] on span "Relances" at bounding box center [60, 171] width 43 height 15
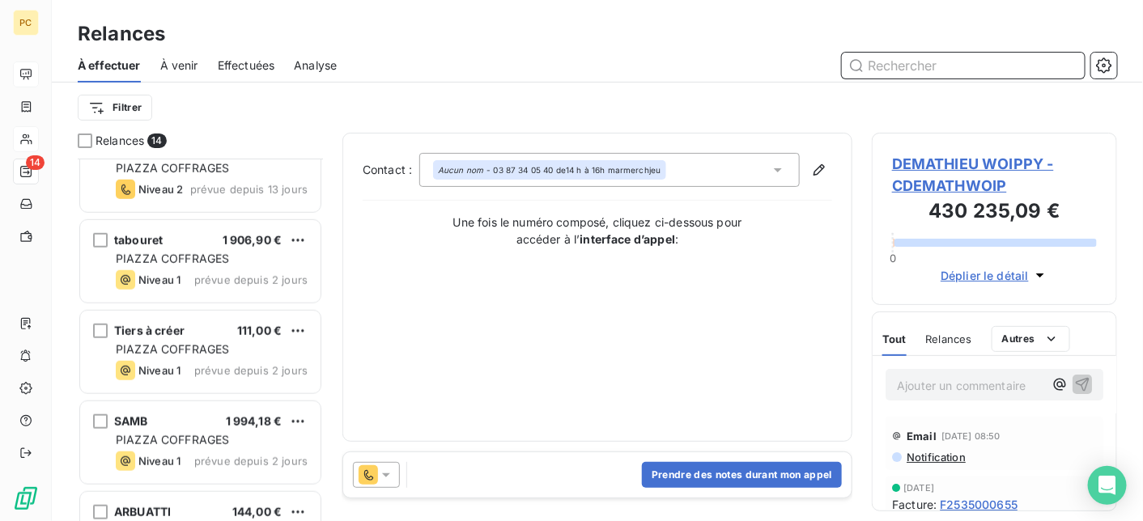
scroll to position [324, 0]
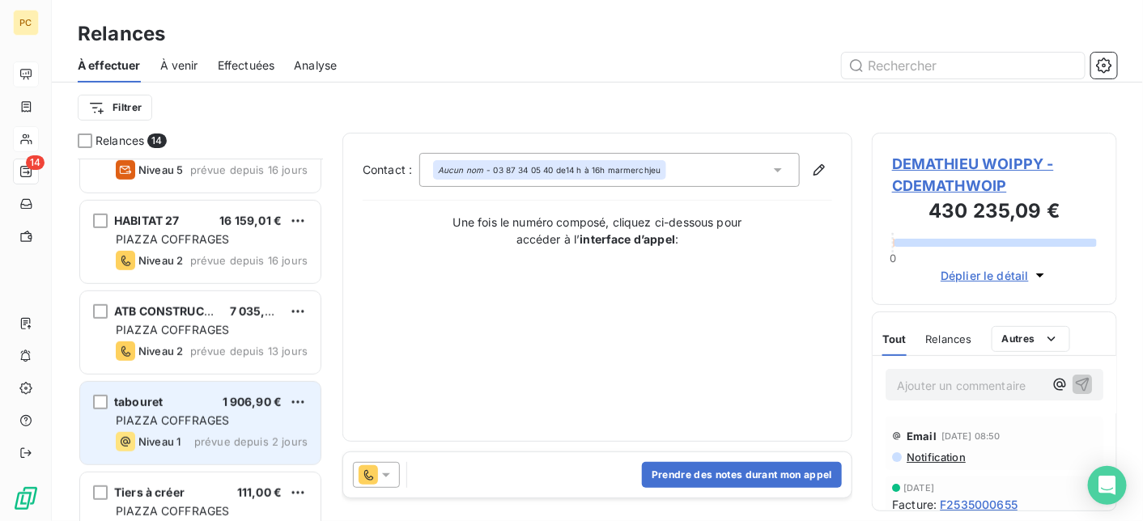
click at [185, 407] on div "tabouret 1 906,90 €" at bounding box center [212, 402] width 192 height 15
